Goal: Transaction & Acquisition: Purchase product/service

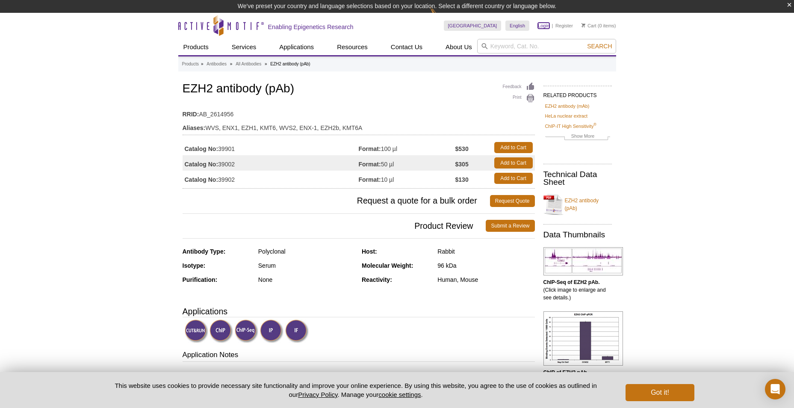
click at [543, 26] on link "Login" at bounding box center [544, 26] width 12 height 6
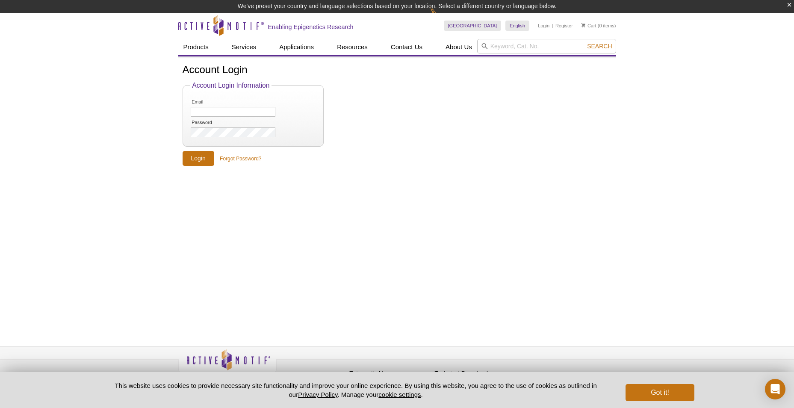
drag, startPoint x: 262, startPoint y: 117, endPoint x: 256, endPoint y: 111, distance: 7.9
click at [257, 113] on li "Email" at bounding box center [253, 107] width 126 height 19
click at [256, 111] on input "Email" at bounding box center [233, 112] width 84 height 10
type input "Sheree.Daugherty@som.umaryland.edu"
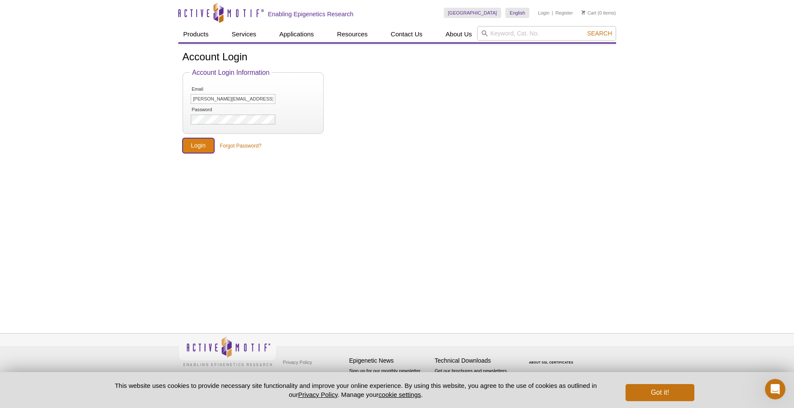
click at [189, 144] on input "Login" at bounding box center [199, 145] width 32 height 15
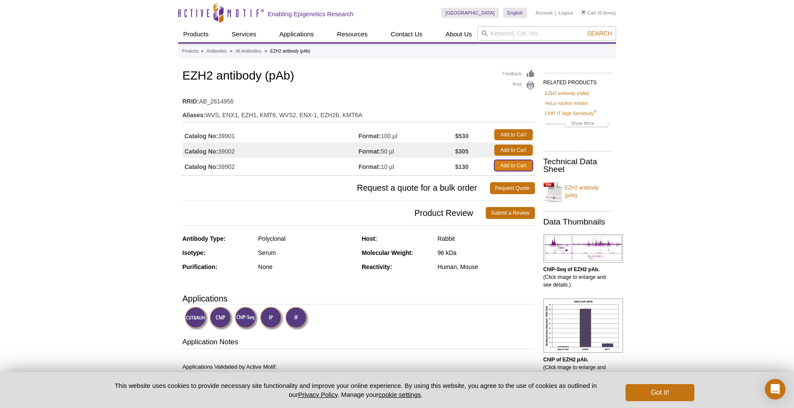
click at [512, 171] on link "Add to Cart" at bounding box center [513, 165] width 38 height 11
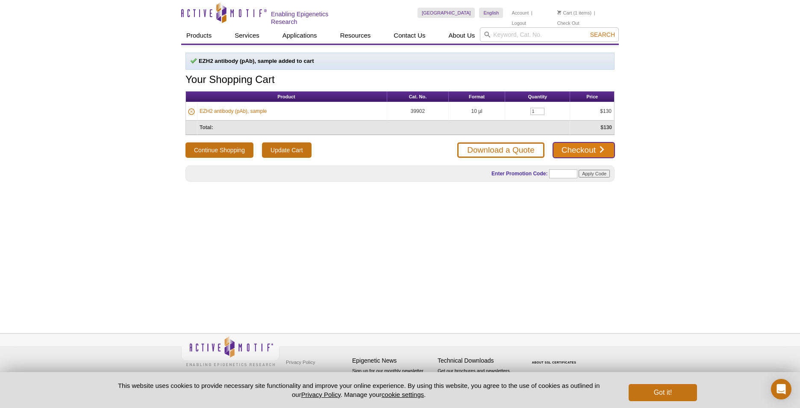
click at [582, 151] on link "Checkout" at bounding box center [584, 149] width 62 height 15
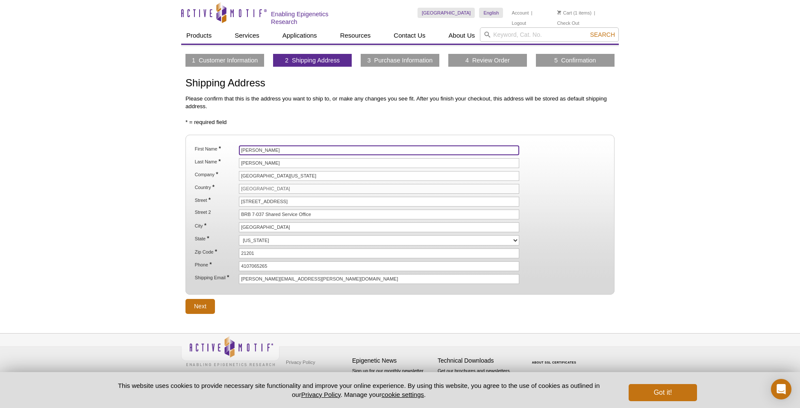
click at [282, 151] on input "Sheree" at bounding box center [379, 150] width 280 height 10
type input "S"
type input "K"
type input "Sudeep"
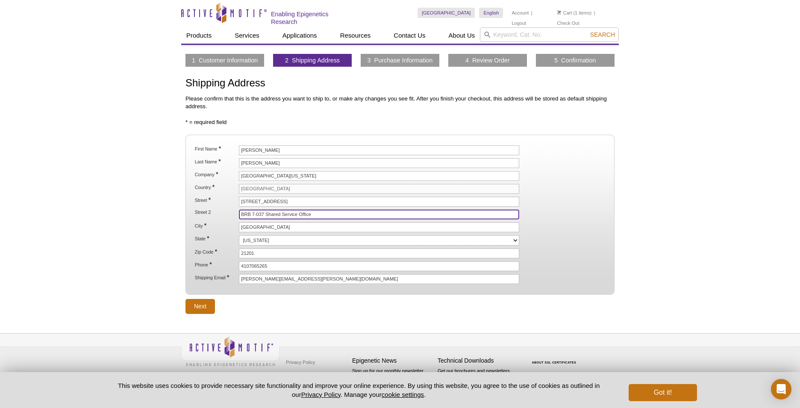
click at [327, 215] on input "BRB 7-037 Shared Service Office" at bounding box center [379, 214] width 280 height 10
type input "B"
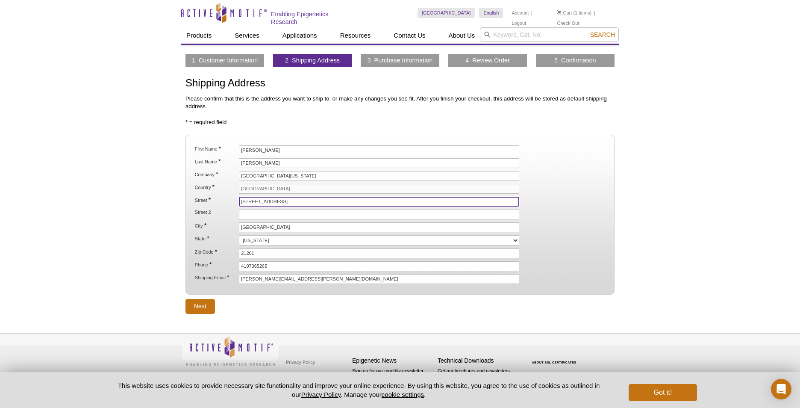
click at [356, 198] on input "655 W Baltimore Street, Room BRB 7-037" at bounding box center [379, 202] width 280 height 10
type input "[STREET_ADDRESS],"
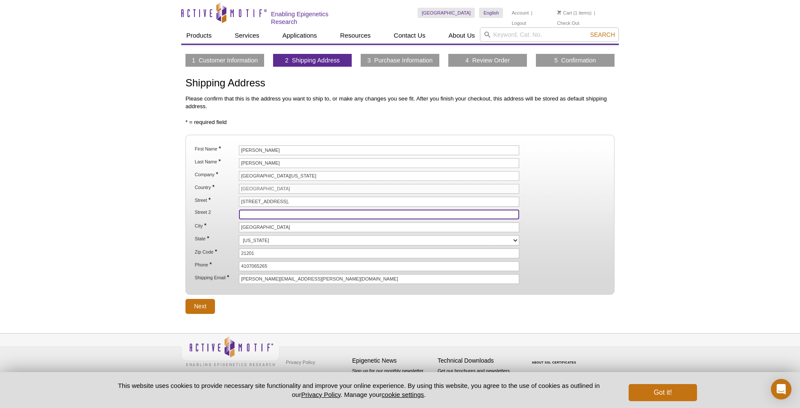
click at [401, 217] on input "Street 2" at bounding box center [379, 214] width 280 height 10
type input "Room BRB 8-051"
click at [310, 169] on ol "First Name * Sudeep Last Name * Daugherty Company * University of Maryland Balt…" at bounding box center [400, 214] width 414 height 138
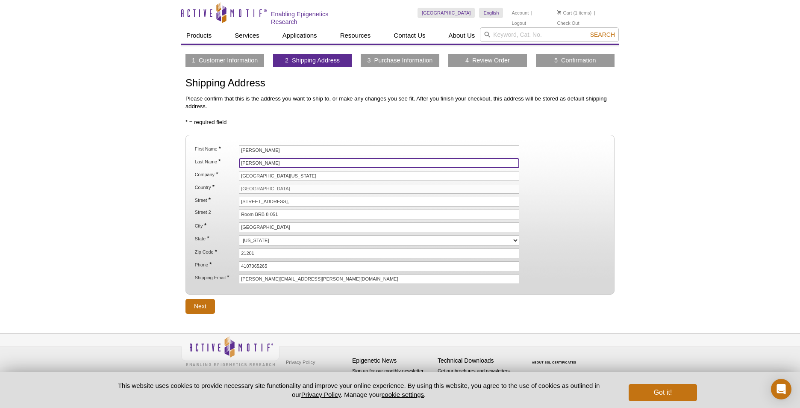
click at [306, 162] on input "Daugherty" at bounding box center [379, 163] width 280 height 10
type input "D"
type input "Khadka"
click at [549, 224] on li "City * Baltimore" at bounding box center [400, 227] width 412 height 10
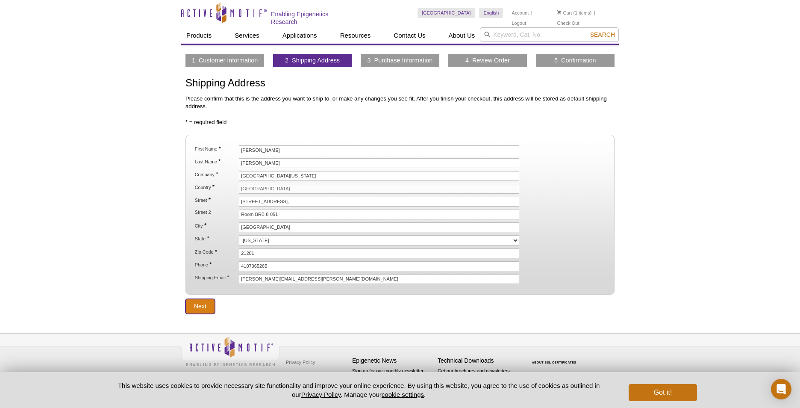
click at [200, 303] on input "Next" at bounding box center [199, 306] width 29 height 15
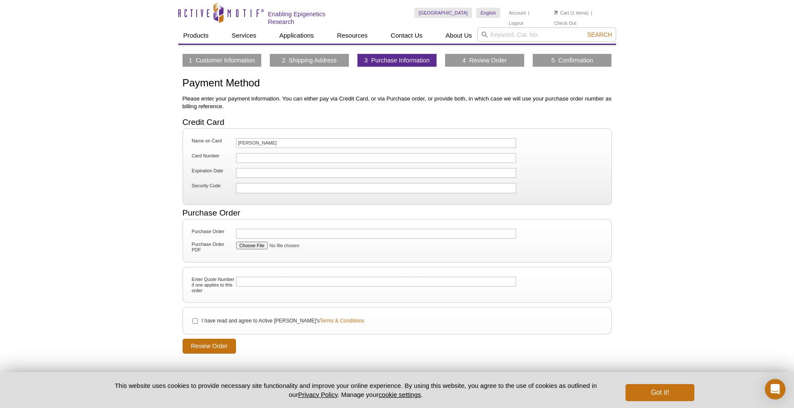
click at [309, 228] on li "Purchase Order" at bounding box center [397, 234] width 414 height 12
click at [193, 321] on input "I have read and agree to Active [PERSON_NAME]'s Terms & Conditions" at bounding box center [195, 321] width 6 height 6
checkbox input "true"
click at [220, 342] on input "Review Order" at bounding box center [210, 346] width 54 height 15
click at [648, 387] on button "Got it!" at bounding box center [659, 392] width 68 height 17
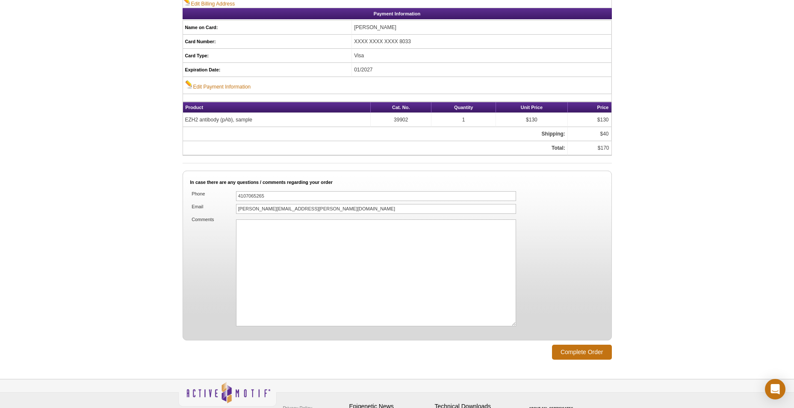
scroll to position [470, 0]
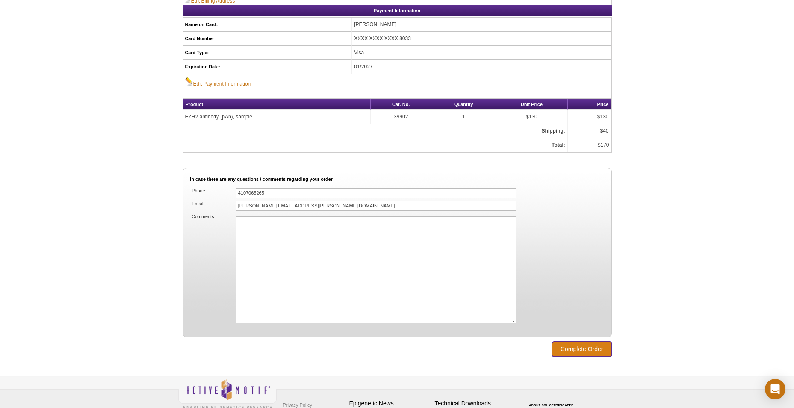
click at [578, 343] on input "Complete Order" at bounding box center [582, 348] width 60 height 15
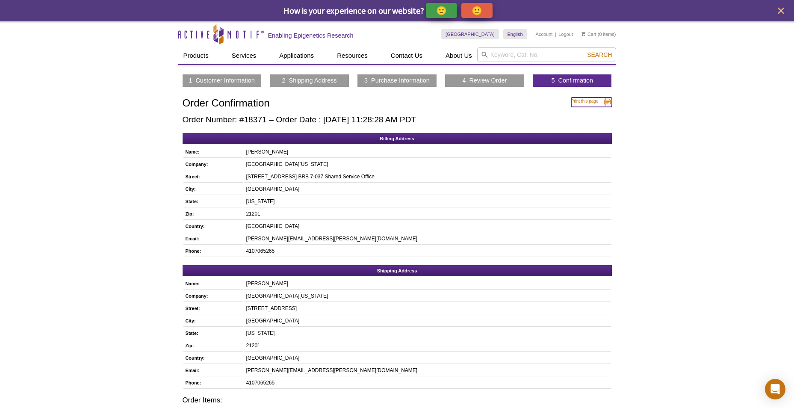
click at [584, 101] on link "Print this page" at bounding box center [591, 101] width 41 height 9
click at [547, 35] on link "Account" at bounding box center [544, 34] width 17 height 6
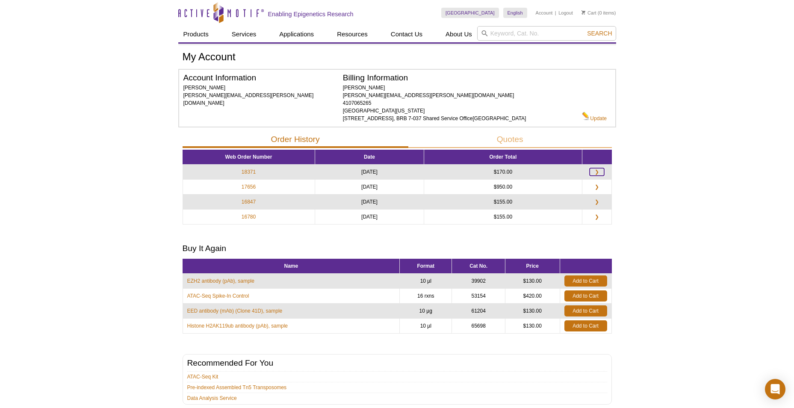
click at [596, 176] on link "❯" at bounding box center [596, 172] width 15 height 8
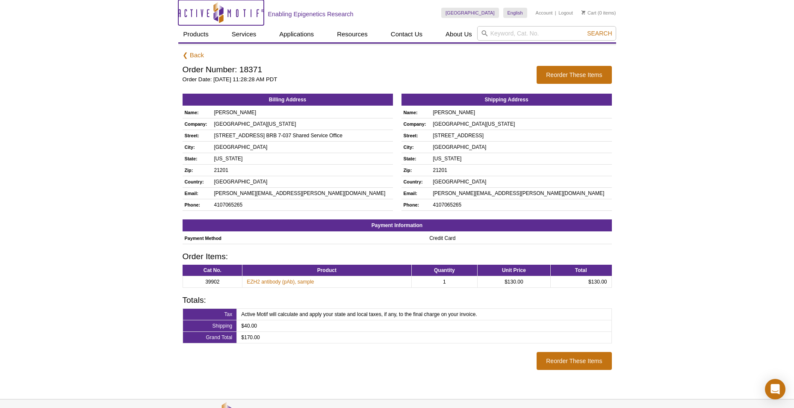
click at [233, 13] on icon "Active Motif Logo" at bounding box center [220, 12] width 85 height 21
